Goal: Task Accomplishment & Management: Complete application form

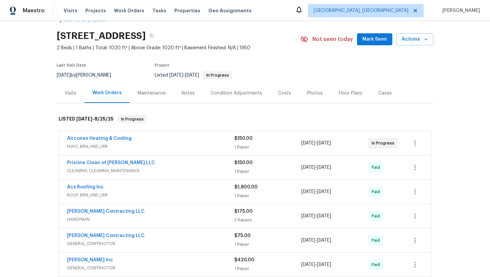
scroll to position [39, 0]
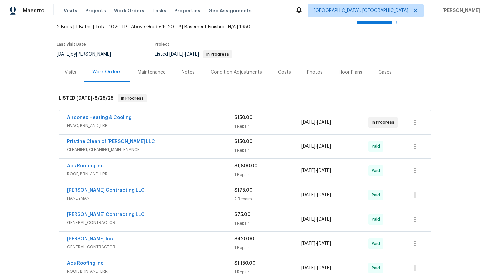
click at [147, 126] on span "HVAC, BRN_AND_LRR" at bounding box center [150, 125] width 167 height 7
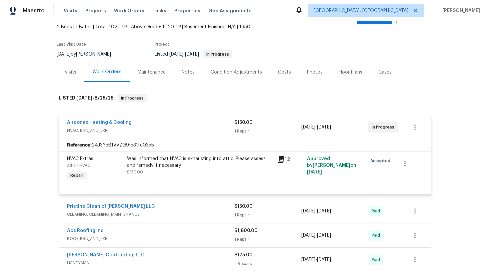
scroll to position [106, 0]
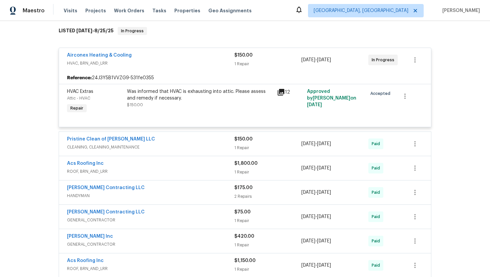
click at [160, 147] on span "CLEANING, CLEANING_MAINTENANCE" at bounding box center [150, 147] width 167 height 7
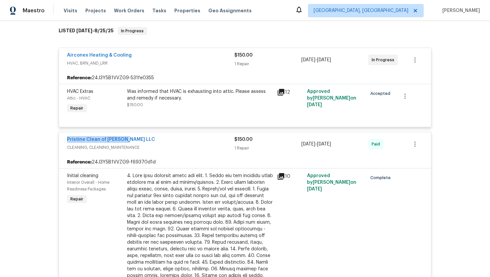
drag, startPoint x: 130, startPoint y: 141, endPoint x: 61, endPoint y: 141, distance: 68.6
click at [61, 141] on div "Pristine Clean of Troy LLC CLEANING, CLEANING_MAINTENANCE $150.00 1 Repair 8/5/…" at bounding box center [245, 144] width 372 height 24
copy link "Pristine Clean of Troy LLC"
drag, startPoint x: 347, startPoint y: 145, endPoint x: 300, endPoint y: 144, distance: 46.3
click at [300, 144] on div "Pristine Clean of Troy LLC CLEANING, CLEANING_MAINTENANCE $150.00 1 Repair 8/5/…" at bounding box center [237, 144] width 340 height 16
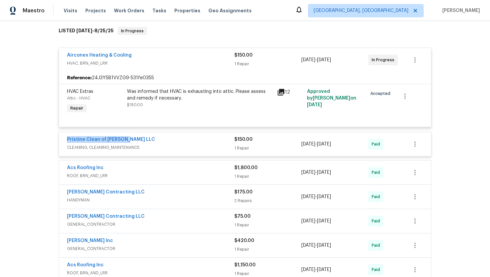
copy div "1 Repair 8/5/2025 - 8/5/2025"
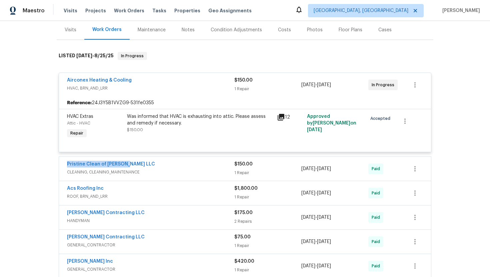
scroll to position [79, 0]
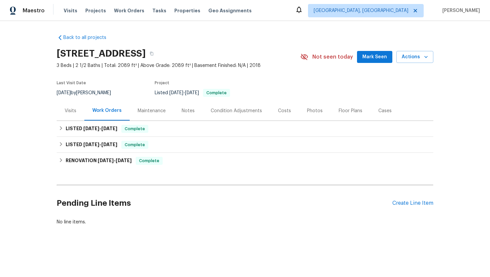
click at [74, 115] on div "Visits" at bounding box center [71, 111] width 28 height 20
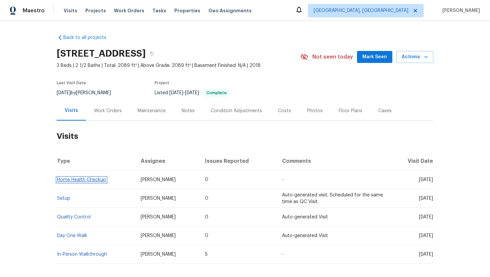
click at [97, 181] on link "Home Health Checkup" at bounding box center [81, 180] width 49 height 5
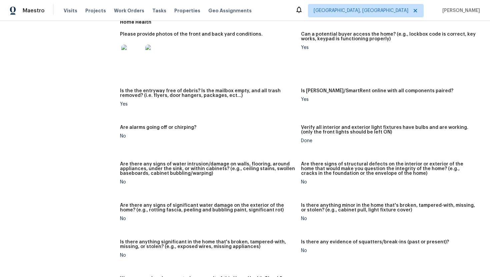
scroll to position [321, 0]
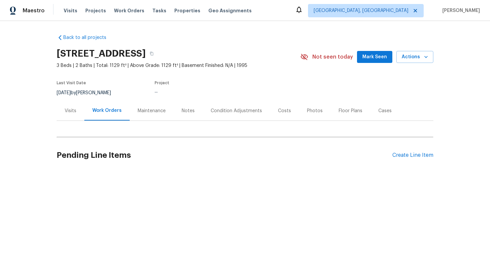
click at [79, 115] on div "Visits" at bounding box center [71, 111] width 28 height 20
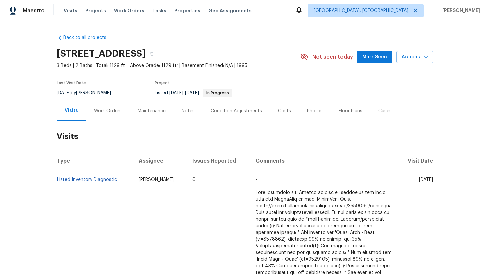
drag, startPoint x: 405, startPoint y: 186, endPoint x: 433, endPoint y: 188, distance: 27.4
click at [433, 188] on td "Wed, Aug 27 2025" at bounding box center [415, 180] width 36 height 19
copy span "Aug 27 2025"
click at [110, 106] on div "Work Orders" at bounding box center [108, 111] width 44 height 20
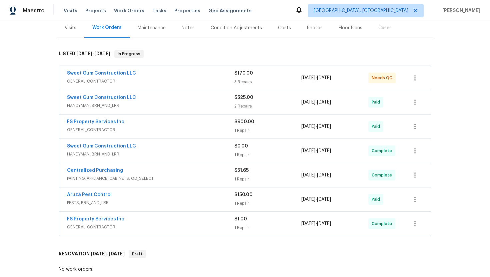
scroll to position [94, 0]
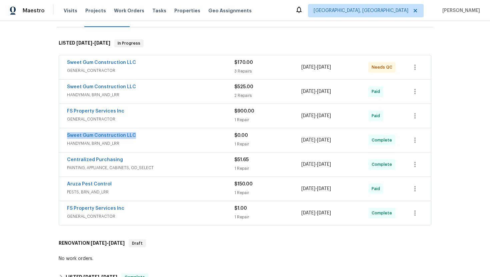
drag, startPoint x: 137, startPoint y: 135, endPoint x: 65, endPoint y: 138, distance: 72.3
click at [65, 137] on div "Sweet Gum Construction LLC HANDYMAN, BRN_AND_LRR $0.00 1 Repair 8/21/2025 - 8/2…" at bounding box center [245, 140] width 372 height 24
copy link "Sweet Gum Construction LLC"
drag, startPoint x: 351, startPoint y: 143, endPoint x: 299, endPoint y: 142, distance: 52.0
click at [299, 142] on div "Sweet Gum Construction LLC HANDYMAN, BRN_AND_LRR $0.00 1 Repair 8/21/2025 - 8/2…" at bounding box center [237, 140] width 340 height 16
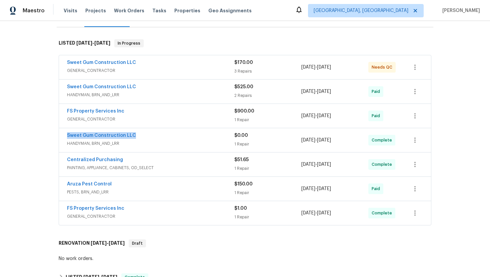
copy div "8/21/2025 - 8/21/2025"
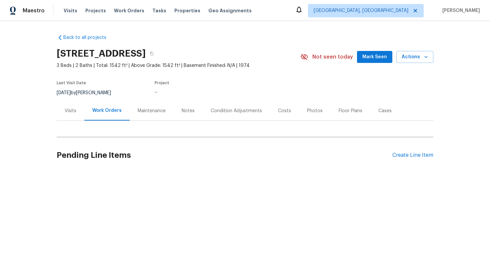
click at [74, 115] on div "Visits" at bounding box center [71, 111] width 28 height 20
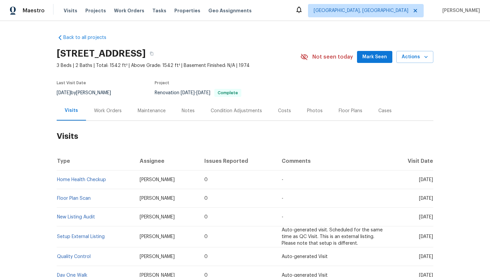
drag, startPoint x: 405, startPoint y: 181, endPoint x: 432, endPoint y: 183, distance: 27.4
click at [432, 183] on td "[DATE]" at bounding box center [411, 180] width 44 height 19
copy span "[DATE]"
click at [110, 108] on div "Work Orders" at bounding box center [108, 111] width 28 height 7
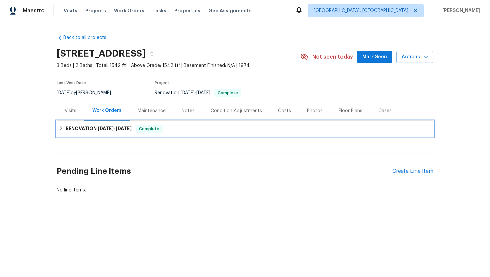
click at [111, 126] on span "3/3/25" at bounding box center [106, 128] width 16 height 5
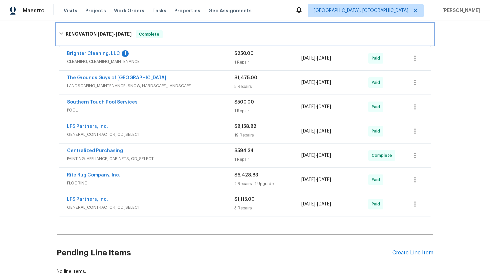
scroll to position [106, 0]
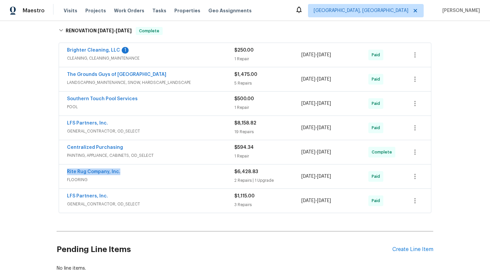
drag, startPoint x: 129, startPoint y: 173, endPoint x: 58, endPoint y: 172, distance: 70.9
click at [58, 172] on div "Brighter Cleaning, LLC 1 CLEANING, CLEANING_MAINTENANCE $250.00 1 Repair 3/3/20…" at bounding box center [245, 129] width 376 height 174
copy link "Rite Rug Company, Inc."
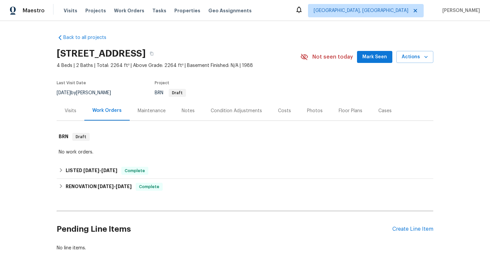
click at [73, 114] on div "Visits" at bounding box center [71, 111] width 28 height 20
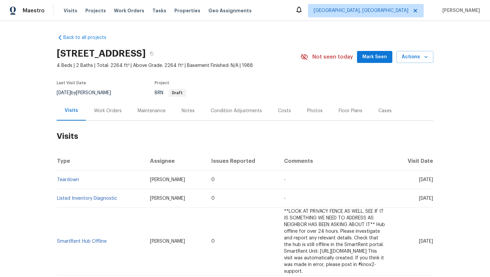
click at [101, 110] on div "Work Orders" at bounding box center [108, 111] width 28 height 7
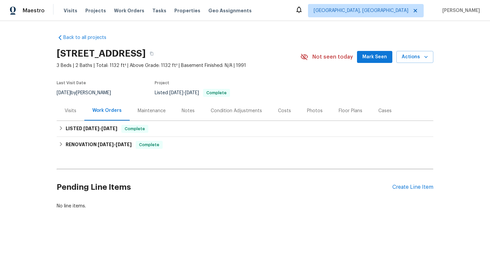
click at [76, 112] on div "Visits" at bounding box center [71, 111] width 28 height 20
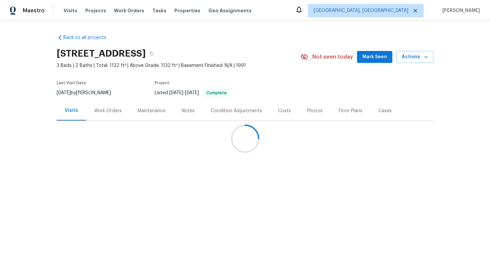
click at [104, 112] on div at bounding box center [245, 138] width 490 height 277
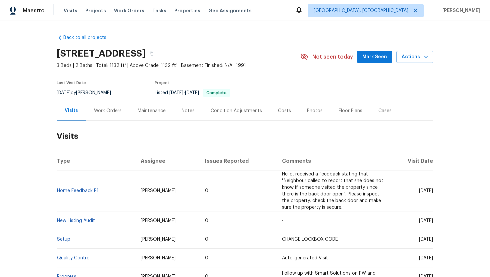
drag, startPoint x: 406, startPoint y: 190, endPoint x: 432, endPoint y: 193, distance: 26.1
click at [432, 193] on span "Thu, Aug 14 2025" at bounding box center [426, 191] width 14 height 5
copy span "Aug 14 2025"
click at [109, 114] on div "Work Orders" at bounding box center [108, 111] width 28 height 7
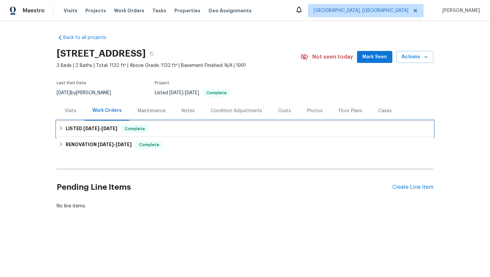
click at [117, 130] on span "8/29/25" at bounding box center [109, 128] width 16 height 5
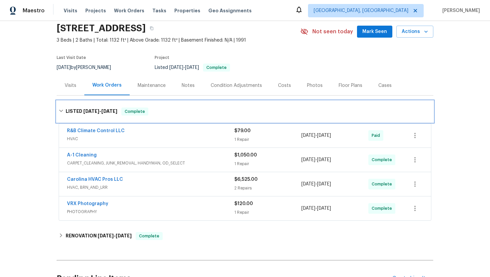
scroll to position [29, 0]
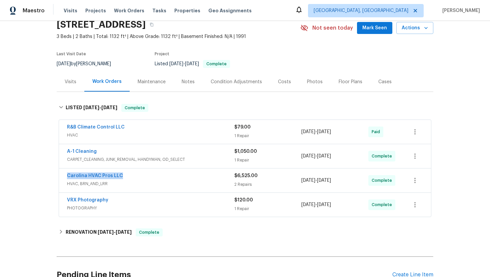
drag, startPoint x: 136, startPoint y: 175, endPoint x: 56, endPoint y: 176, distance: 79.3
click at [57, 176] on div "R&B Climate Control LLC HVAC $79.00 1 Repair 8/19/2025 - 8/21/2025 Paid A-1 Cle…" at bounding box center [245, 169] width 376 height 101
copy link "Carolina HVAC Pros LLC"
drag, startPoint x: 347, startPoint y: 180, endPoint x: 295, endPoint y: 181, distance: 52.3
click at [294, 181] on div "Carolina HVAC Pros LLC HVAC, BRN_AND_LRR $6,525.00 2 Repairs 8/15/2025 - 8/26/2…" at bounding box center [237, 181] width 340 height 16
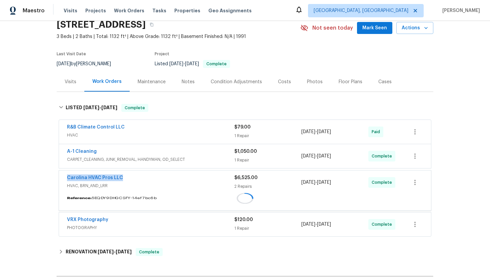
copy div "2 Repairs 8/15/2025 - 8/26/2025"
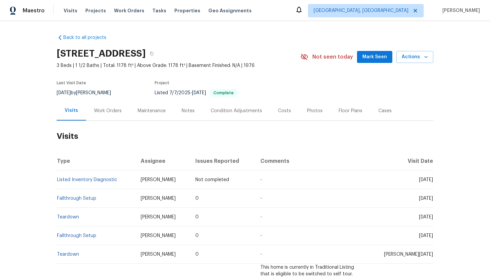
drag, startPoint x: 406, startPoint y: 199, endPoint x: 431, endPoint y: 202, distance: 25.1
click at [431, 202] on td "[DATE]" at bounding box center [400, 198] width 65 height 19
copy span "[DATE]"
click at [101, 101] on div "Work Orders" at bounding box center [108, 111] width 44 height 20
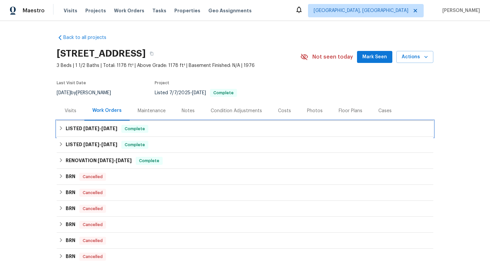
click at [112, 129] on span "8/2/25" at bounding box center [109, 128] width 16 height 5
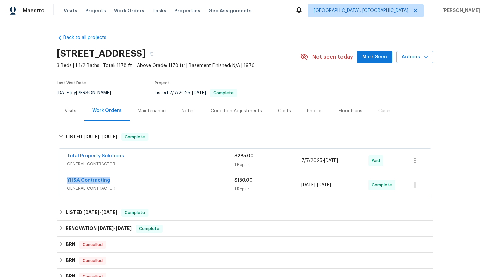
drag, startPoint x: 119, startPoint y: 184, endPoint x: 49, endPoint y: 181, distance: 70.0
click at [49, 181] on div "Back to all projects 3238 Hunters Mill Ct, Richmond, VA 23223 3 Beds | 1 1/2 Ba…" at bounding box center [245, 149] width 490 height 256
copy link "YH&A Contracting"
drag, startPoint x: 354, startPoint y: 186, endPoint x: 285, endPoint y: 187, distance: 68.9
click at [285, 187] on div "YH&A Contracting GENERAL_CONTRACTOR $150.00 1 Repair 7/30/2025 - 8/2/2025 Compl…" at bounding box center [237, 185] width 340 height 16
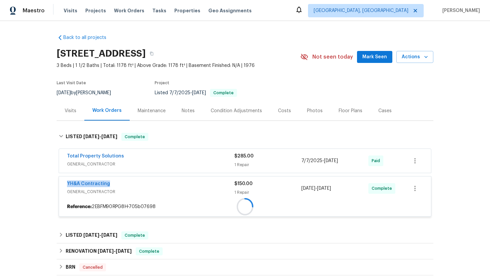
copy div "7/30/2025 - 8/2/2025"
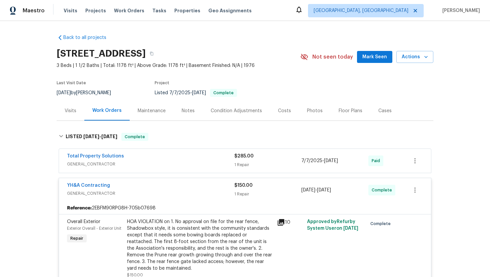
click at [76, 114] on div "Visits" at bounding box center [71, 111] width 28 height 20
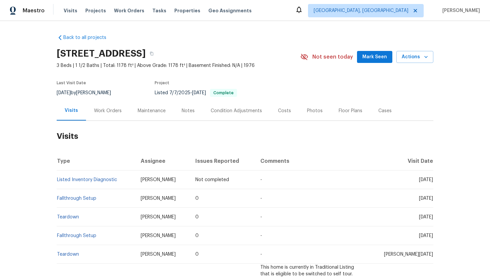
click at [381, 105] on div "Cases" at bounding box center [384, 111] width 29 height 20
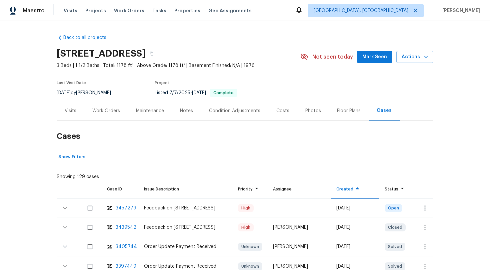
click at [125, 228] on div "3439542" at bounding box center [126, 227] width 21 height 7
click at [426, 208] on icon "button" at bounding box center [425, 208] width 8 height 8
click at [428, 208] on li "Create a visit" at bounding box center [450, 207] width 69 height 11
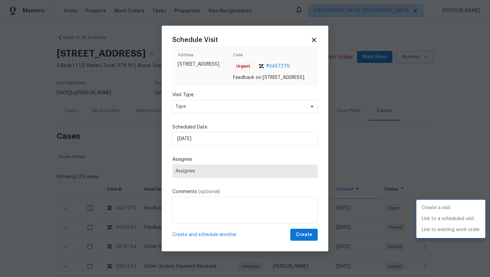
click at [211, 117] on div at bounding box center [245, 138] width 490 height 277
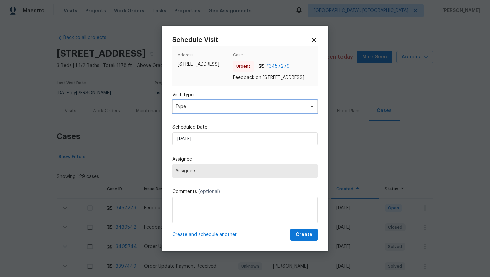
click at [208, 110] on span "Type" at bounding box center [240, 106] width 130 height 7
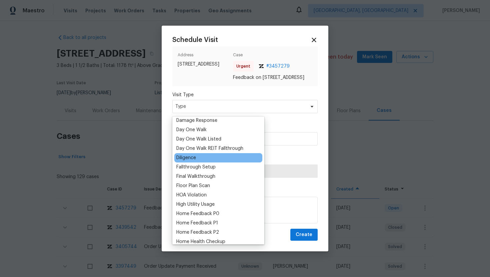
scroll to position [133, 0]
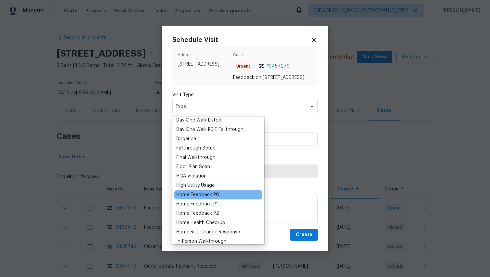
click at [216, 196] on div "Home Feedback P0" at bounding box center [197, 194] width 43 height 7
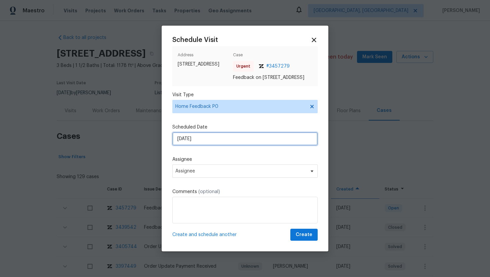
click at [207, 144] on input "[DATE]" at bounding box center [244, 138] width 145 height 13
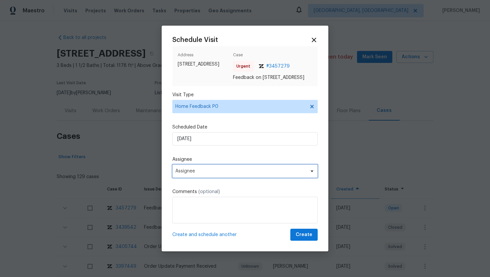
click at [200, 174] on span "Assignee" at bounding box center [240, 171] width 131 height 5
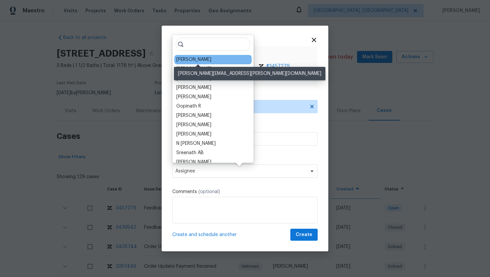
click at [196, 59] on div "[PERSON_NAME]" at bounding box center [193, 59] width 35 height 7
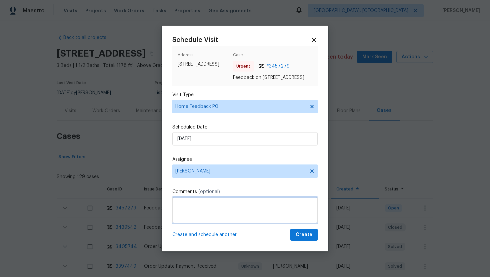
click at [196, 214] on textarea at bounding box center [244, 210] width 145 height 27
paste textarea "Feedback Message: agent tried to get in but there is a bottom lock closed he di…"
type textarea "Feedback Message: agent tried to get in but there is a bottom lock closed he di…"
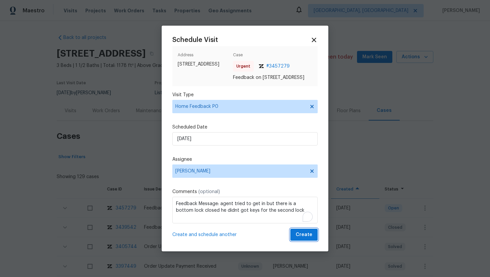
click at [306, 238] on span "Create" at bounding box center [303, 235] width 17 height 8
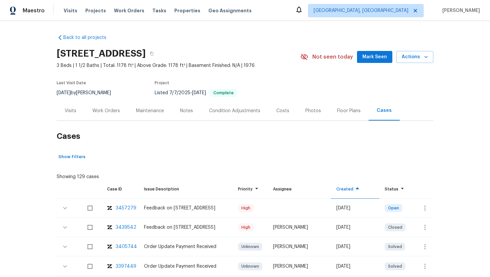
click at [75, 103] on div "Visits" at bounding box center [71, 111] width 28 height 20
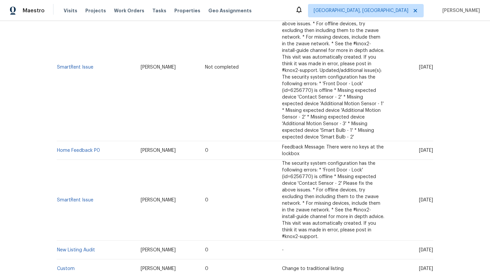
scroll to position [179, 0]
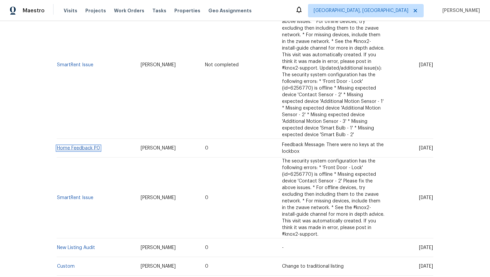
click at [78, 150] on link "Home Feedback P0" at bounding box center [78, 148] width 43 height 5
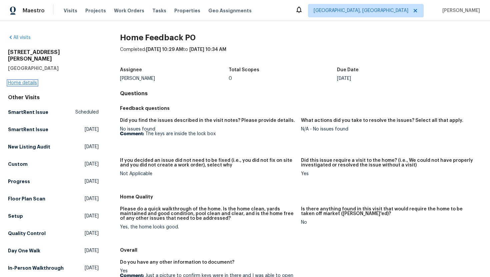
click at [32, 81] on link "Home details" at bounding box center [22, 83] width 29 height 5
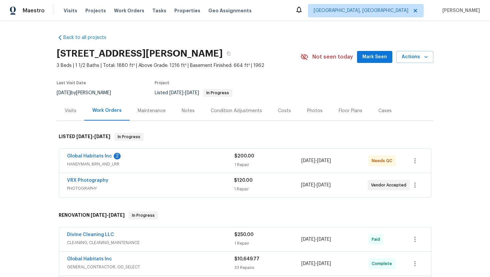
click at [159, 186] on span "PHOTOGRAPHY" at bounding box center [150, 188] width 167 height 7
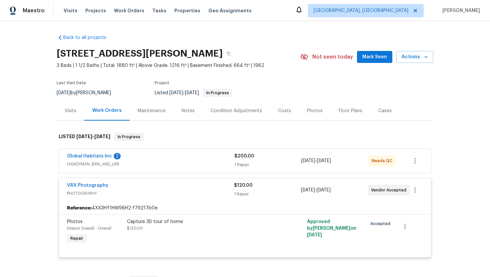
click at [75, 118] on div "Visits" at bounding box center [71, 111] width 28 height 20
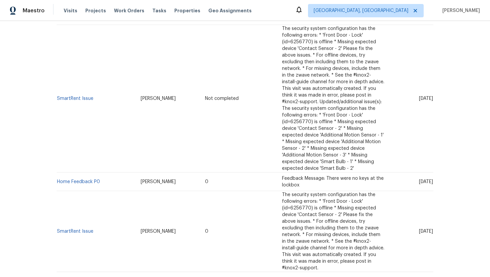
scroll to position [150, 0]
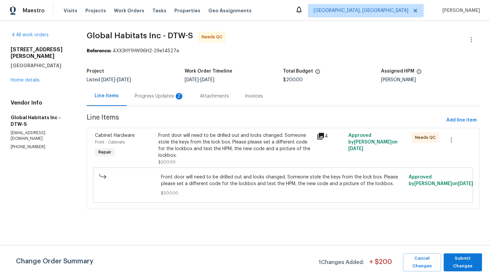
click at [172, 96] on div "Progress Updates 2" at bounding box center [159, 96] width 49 height 7
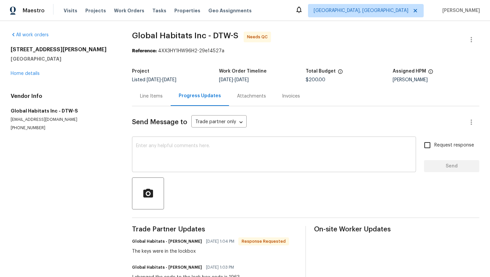
scroll to position [22, 0]
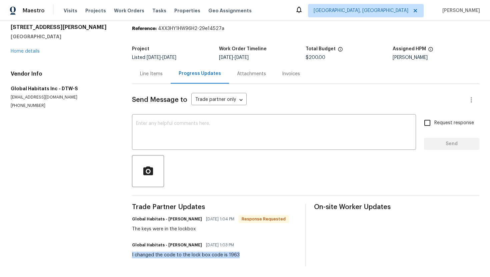
drag, startPoint x: 246, startPoint y: 253, endPoint x: 130, endPoint y: 253, distance: 116.2
click at [130, 253] on div "All work orders [STREET_ADDRESS][PERSON_NAME] Home details Vendor Info Global H…" at bounding box center [245, 138] width 490 height 278
copy div "I changed the code to the lock box code is 1963"
click at [222, 205] on span "Trade Partner Updates" at bounding box center [214, 207] width 165 height 7
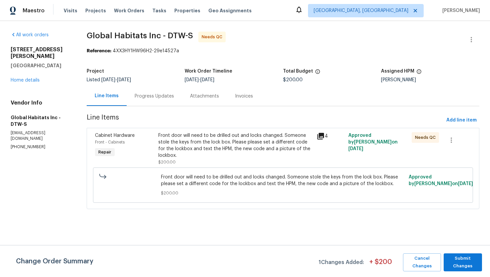
click at [168, 99] on div "Progress Updates" at bounding box center [154, 96] width 39 height 7
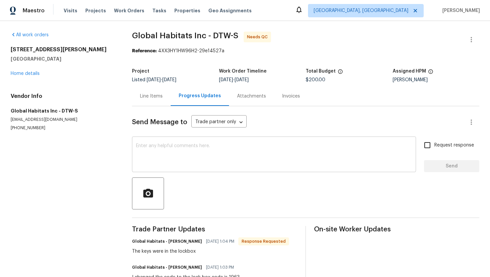
scroll to position [22, 0]
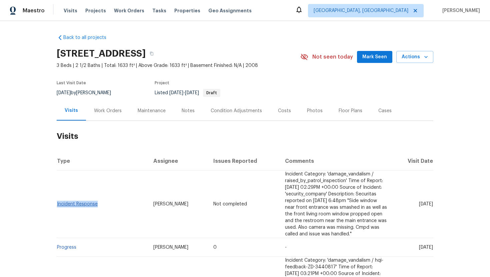
drag, startPoint x: 99, startPoint y: 199, endPoint x: 57, endPoint y: 198, distance: 42.0
click at [57, 198] on td "Incident Response" at bounding box center [102, 205] width 91 height 68
copy link "Incident Response"
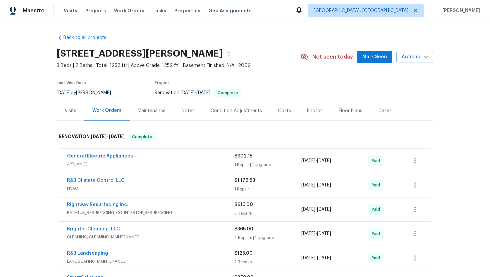
click at [75, 113] on div "Visits" at bounding box center [71, 111] width 12 height 7
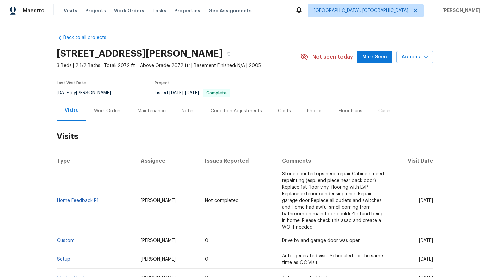
click at [247, 57] on div "[STREET_ADDRESS][PERSON_NAME]" at bounding box center [178, 53] width 243 height 17
click at [234, 53] on button "button" at bounding box center [228, 54] width 12 height 12
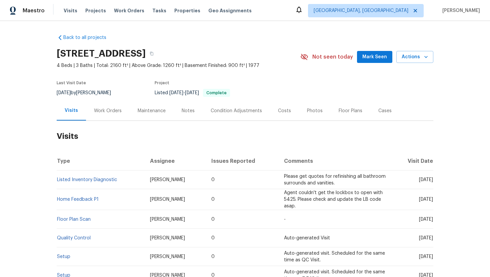
drag, startPoint x: 408, startPoint y: 181, endPoint x: 432, endPoint y: 181, distance: 24.0
click at [432, 181] on span "[DATE]" at bounding box center [426, 180] width 14 height 5
copy span "[DATE]"
click at [109, 113] on div "Work Orders" at bounding box center [108, 111] width 28 height 7
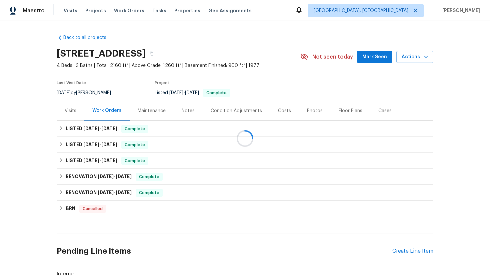
click at [117, 133] on div at bounding box center [245, 138] width 490 height 277
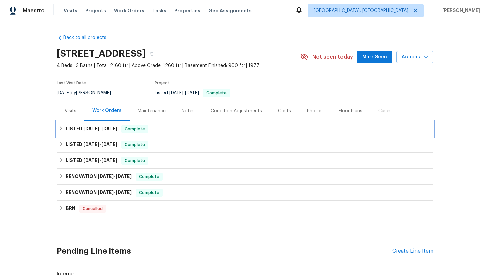
click at [117, 128] on span "6/21/25" at bounding box center [109, 128] width 16 height 5
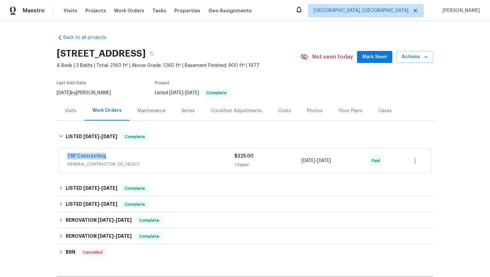
drag, startPoint x: 122, startPoint y: 158, endPoint x: 65, endPoint y: 157, distance: 57.3
click at [65, 157] on div "TSP Contracting GENERAL_CONTRACTOR, OD_SELECT $225.00 1 Repair 6/20/2025 - 6/21…" at bounding box center [245, 161] width 372 height 24
copy link "TSP Contracting"
drag, startPoint x: 351, startPoint y: 161, endPoint x: 295, endPoint y: 162, distance: 55.6
click at [295, 162] on div "TSP Contracting GENERAL_CONTRACTOR, OD_SELECT $225.00 1 Repair 6/20/2025 - 6/21…" at bounding box center [237, 161] width 340 height 16
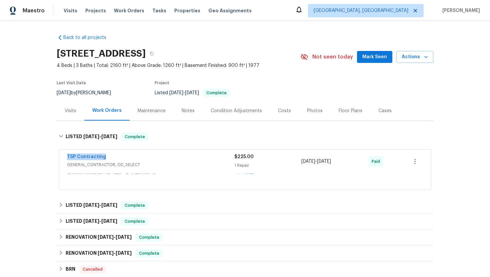
copy div "6/20/2025 - 6/21/2025"
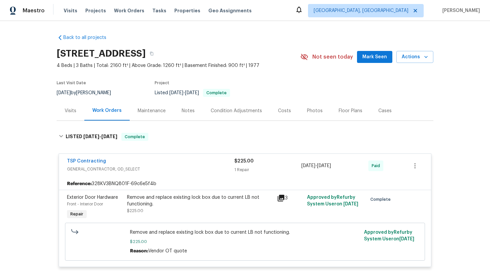
click at [77, 114] on div "Visits" at bounding box center [71, 111] width 28 height 20
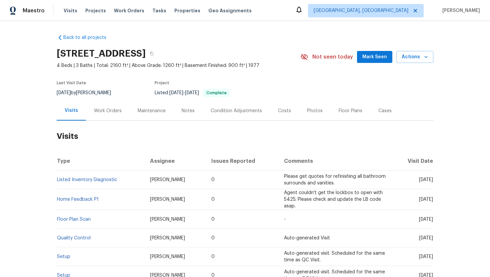
click at [386, 111] on div "Cases" at bounding box center [384, 111] width 13 height 7
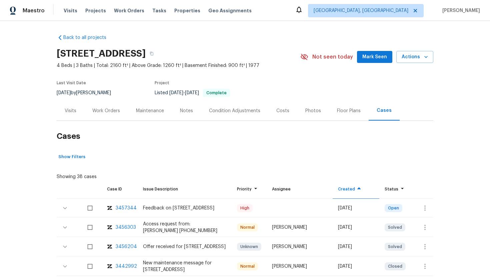
scroll to position [28, 0]
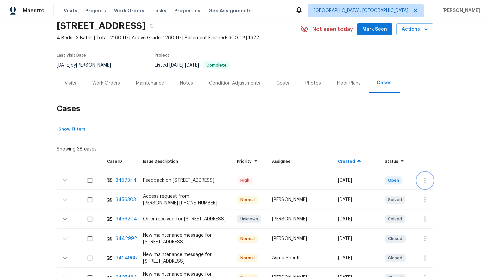
click at [422, 184] on icon "button" at bounding box center [425, 181] width 8 height 8
click at [435, 179] on li "Create a visit" at bounding box center [450, 180] width 69 height 11
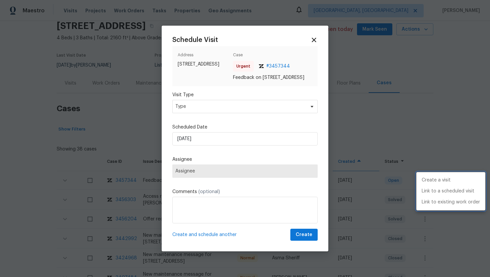
click at [219, 113] on div at bounding box center [245, 138] width 490 height 277
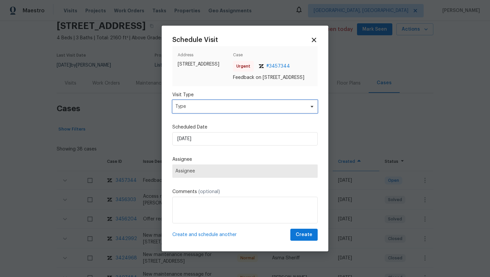
click at [209, 110] on span "Type" at bounding box center [240, 106] width 130 height 7
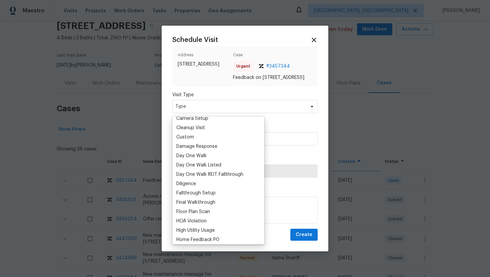
scroll to position [126, 0]
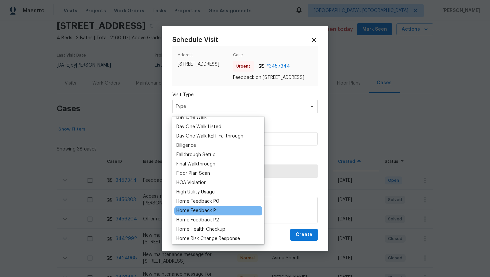
click at [214, 210] on div "Home Feedback P1" at bounding box center [197, 210] width 42 height 7
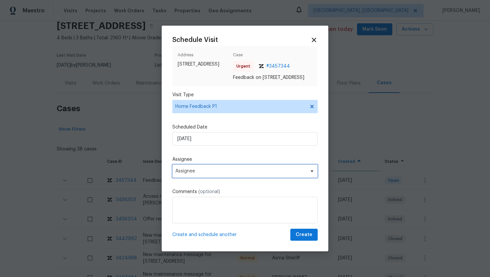
click at [208, 174] on span "Assignee" at bounding box center [240, 171] width 131 height 5
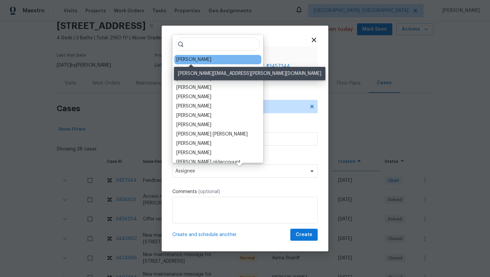
click at [190, 61] on div "[PERSON_NAME]" at bounding box center [193, 59] width 35 height 7
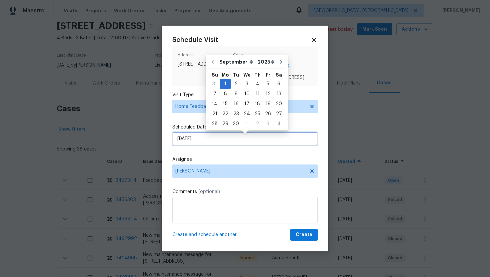
click at [208, 141] on input "[DATE]" at bounding box center [244, 138] width 145 height 13
click at [232, 84] on div "2" at bounding box center [235, 83] width 11 height 9
type input "[DATE]"
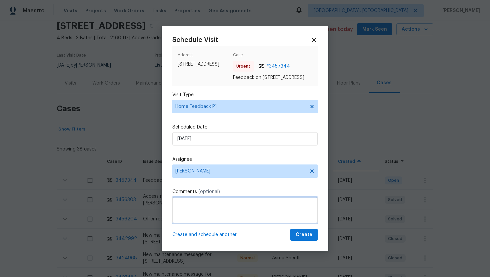
click at [207, 214] on textarea at bounding box center [244, 210] width 145 height 27
paste textarea "Feedback Message: Agent said he forgot the keys inside by accident. He will cal…"
type textarea "Feedback Message: Agent said he forgot the keys inside by accident. He will cal…"
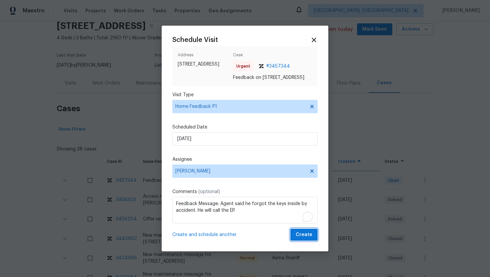
click at [307, 237] on span "Create" at bounding box center [303, 235] width 17 height 8
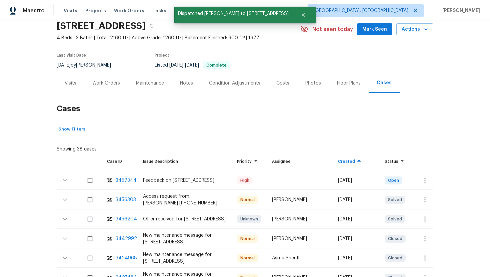
click at [68, 88] on div "Visits" at bounding box center [71, 83] width 28 height 20
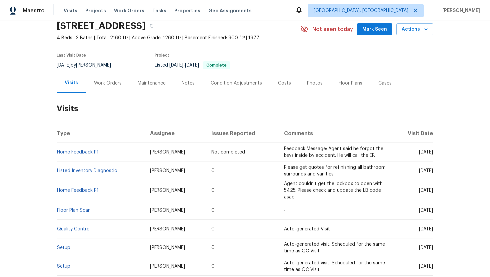
click at [383, 86] on div "Cases" at bounding box center [384, 83] width 13 height 7
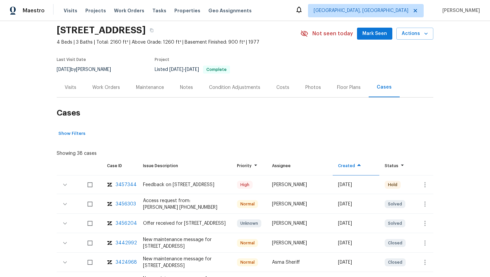
scroll to position [41, 0]
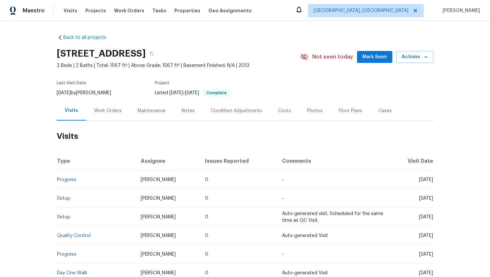
click at [385, 114] on div "Cases" at bounding box center [384, 111] width 13 height 7
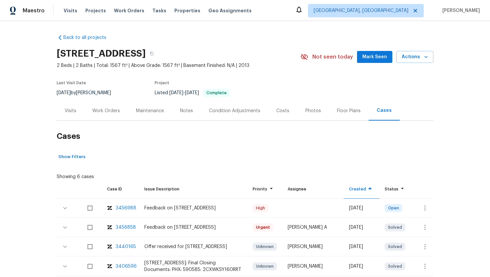
scroll to position [46, 0]
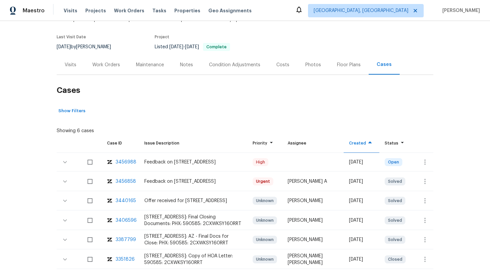
click at [127, 183] on div "3456858" at bounding box center [126, 181] width 20 height 7
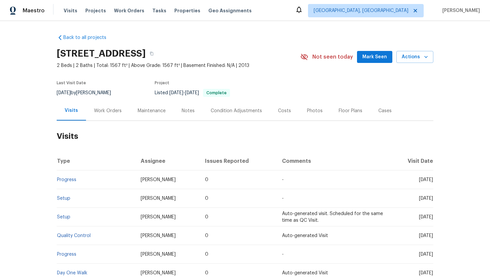
click at [385, 114] on div "Cases" at bounding box center [384, 111] width 29 height 20
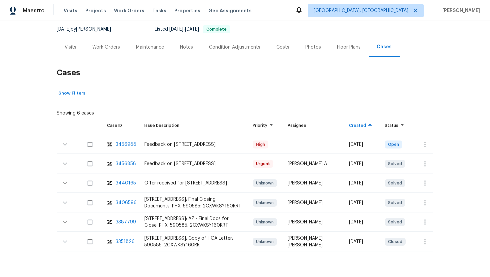
scroll to position [84, 0]
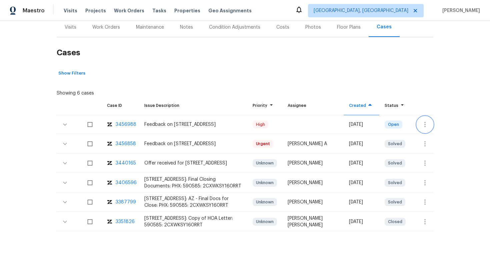
click at [428, 124] on icon "button" at bounding box center [425, 125] width 8 height 8
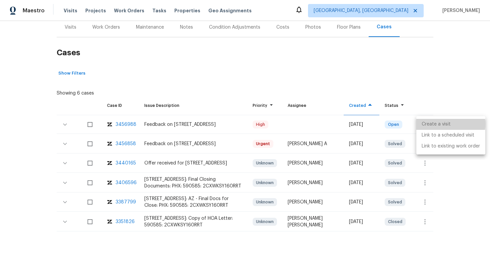
click at [427, 124] on li "Create a visit" at bounding box center [450, 124] width 69 height 11
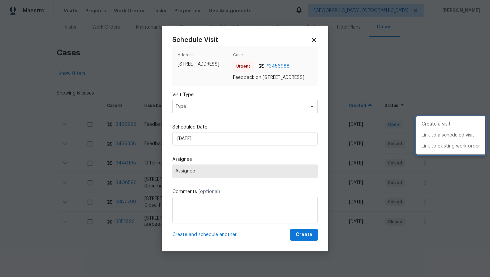
click at [219, 114] on div at bounding box center [245, 138] width 490 height 277
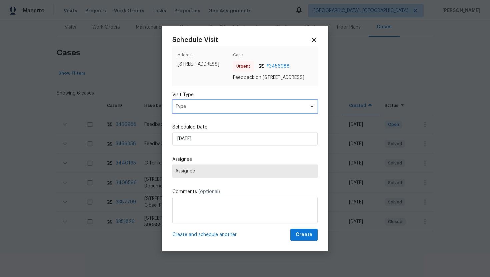
click at [217, 110] on span "Type" at bounding box center [240, 106] width 130 height 7
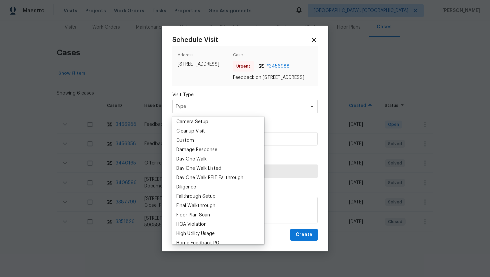
scroll to position [158, 0]
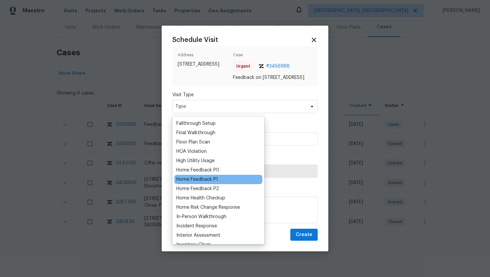
click at [211, 181] on div "Home Feedback P1" at bounding box center [197, 179] width 42 height 7
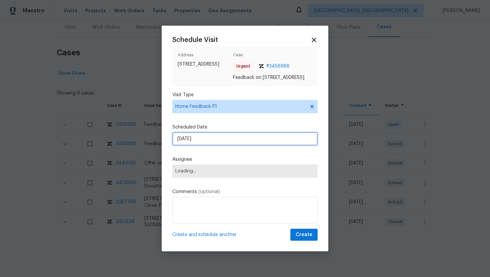
click at [214, 139] on input "[DATE]" at bounding box center [244, 138] width 145 height 13
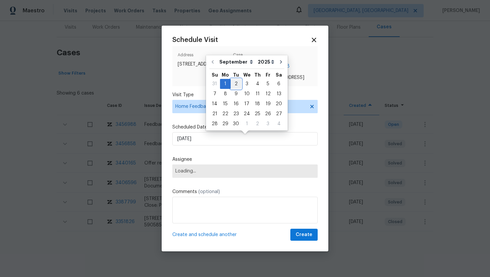
click at [235, 83] on div "2" at bounding box center [235, 83] width 11 height 9
type input "[DATE]"
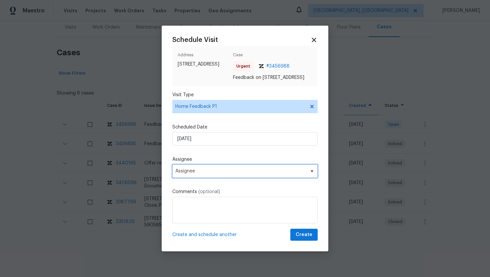
click at [221, 174] on span "Assignee" at bounding box center [240, 171] width 131 height 5
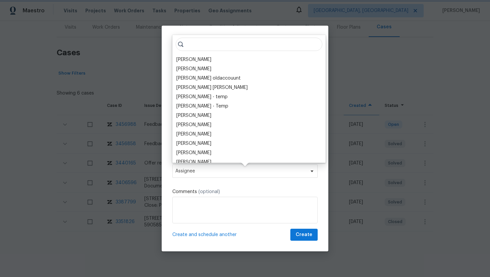
click at [221, 174] on span "Assignee" at bounding box center [240, 171] width 131 height 5
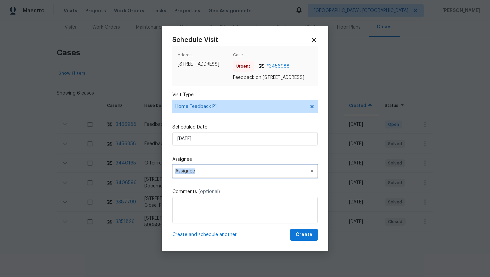
click at [221, 174] on span "Assignee" at bounding box center [240, 171] width 131 height 5
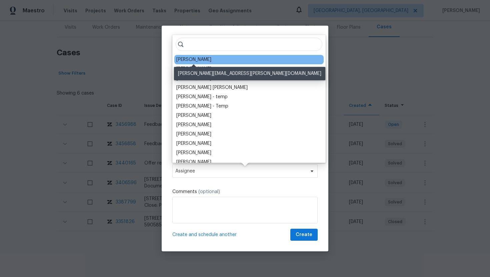
click at [204, 60] on div "[PERSON_NAME]" at bounding box center [193, 59] width 35 height 7
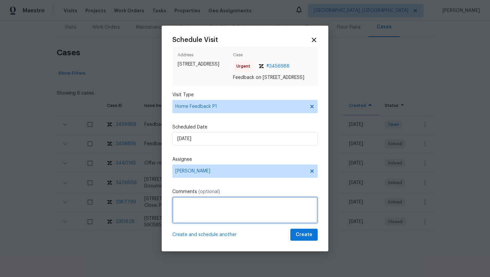
click at [195, 212] on textarea at bounding box center [244, 210] width 145 height 27
paste textarea "Feedback Message: CALLER REPORTS THAT KEYPAD DOESNT WORK AT ALL"
type textarea "Feedback Message: CALLER REPORTS THAT KEYPAD DOESNT WORK AT ALL"
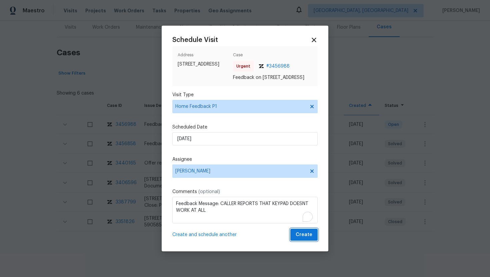
click at [309, 237] on span "Create" at bounding box center [303, 235] width 17 height 8
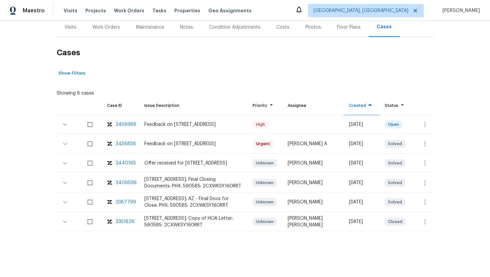
click at [53, 37] on div "Back to all projects [STREET_ADDRESS] 2 Beds | 2 Baths | Total: 1567 ft² | Abov…" at bounding box center [245, 149] width 490 height 256
click at [67, 33] on div "Visits" at bounding box center [71, 27] width 28 height 20
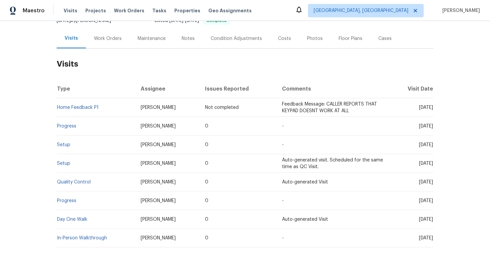
scroll to position [68, 0]
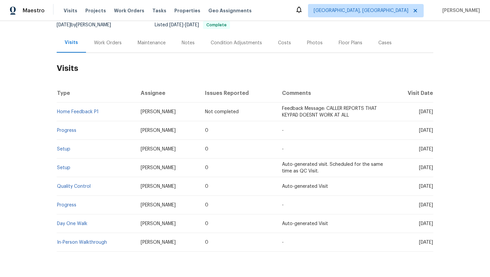
click at [419, 131] on span "[DATE]" at bounding box center [426, 130] width 14 height 5
drag, startPoint x: 405, startPoint y: 131, endPoint x: 432, endPoint y: 133, distance: 27.1
click at [432, 133] on td "[DATE]" at bounding box center [411, 130] width 44 height 19
copy span "[DATE]"
click at [113, 42] on div "Work Orders" at bounding box center [108, 43] width 28 height 7
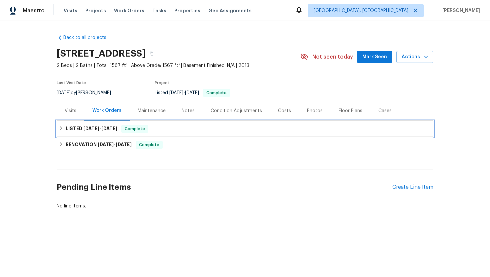
click at [133, 130] on span "Complete" at bounding box center [135, 129] width 26 height 7
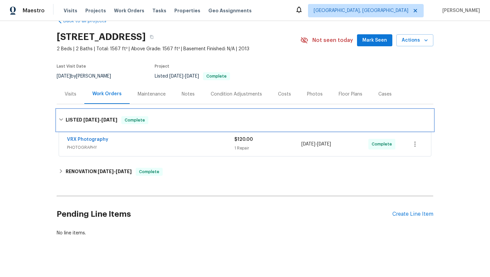
scroll to position [21, 0]
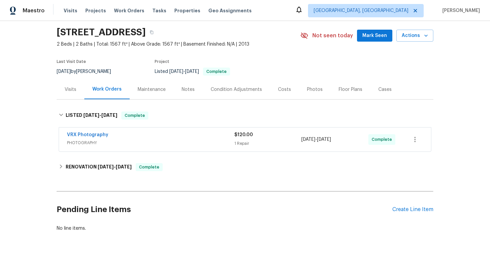
click at [132, 141] on span "PHOTOGRAPHY" at bounding box center [150, 143] width 167 height 7
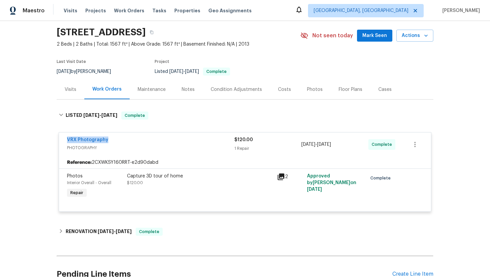
drag, startPoint x: 117, startPoint y: 140, endPoint x: 64, endPoint y: 139, distance: 52.3
click at [64, 139] on div "VRX Photography PHOTOGRAPHY $120.00 1 Repair [DATE] - [DATE] Complete" at bounding box center [245, 145] width 372 height 24
copy link "VRX Photography"
drag, startPoint x: 351, startPoint y: 146, endPoint x: 296, endPoint y: 146, distance: 55.0
click at [296, 146] on div "VRX Photography PHOTOGRAPHY $120.00 1 Repair [DATE] - [DATE] Complete" at bounding box center [237, 145] width 340 height 16
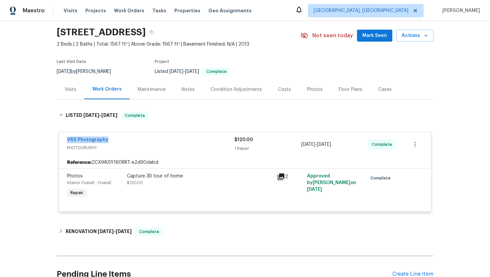
copy div "[DATE] - [DATE]"
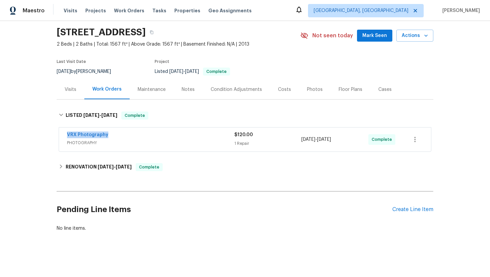
click at [70, 94] on div "Visits" at bounding box center [71, 90] width 28 height 20
